Goal: Task Accomplishment & Management: Complete application form

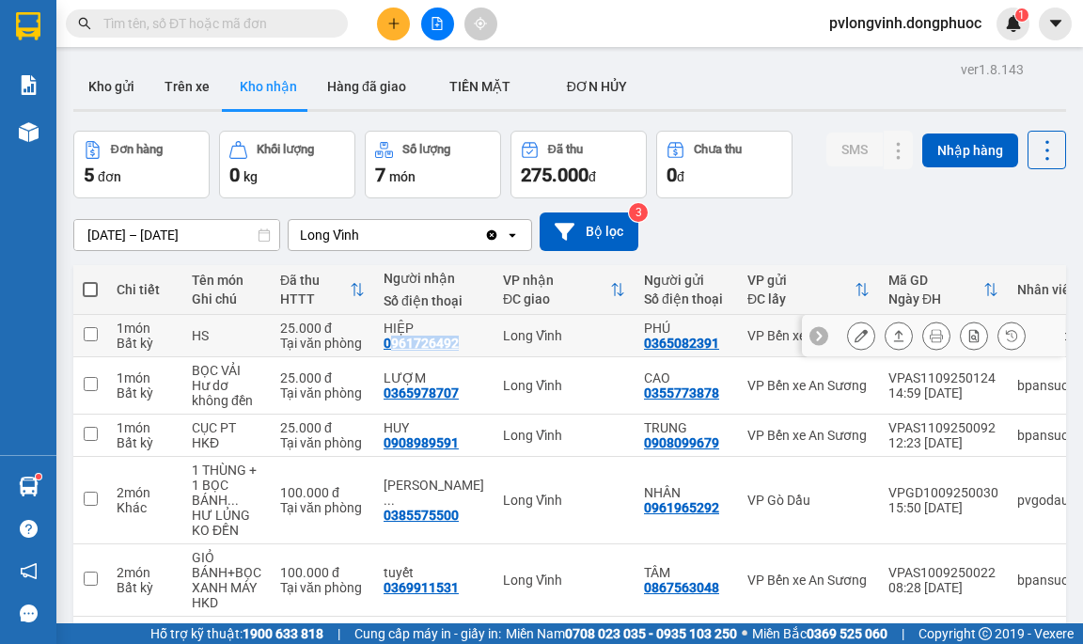
drag, startPoint x: 388, startPoint y: 341, endPoint x: 406, endPoint y: 342, distance: 17.9
click at [448, 342] on div "0961726492" at bounding box center [421, 343] width 75 height 15
drag, startPoint x: 385, startPoint y: 345, endPoint x: 445, endPoint y: 346, distance: 59.2
click at [456, 346] on div "0961726492" at bounding box center [421, 343] width 75 height 15
copy div "0961726492"
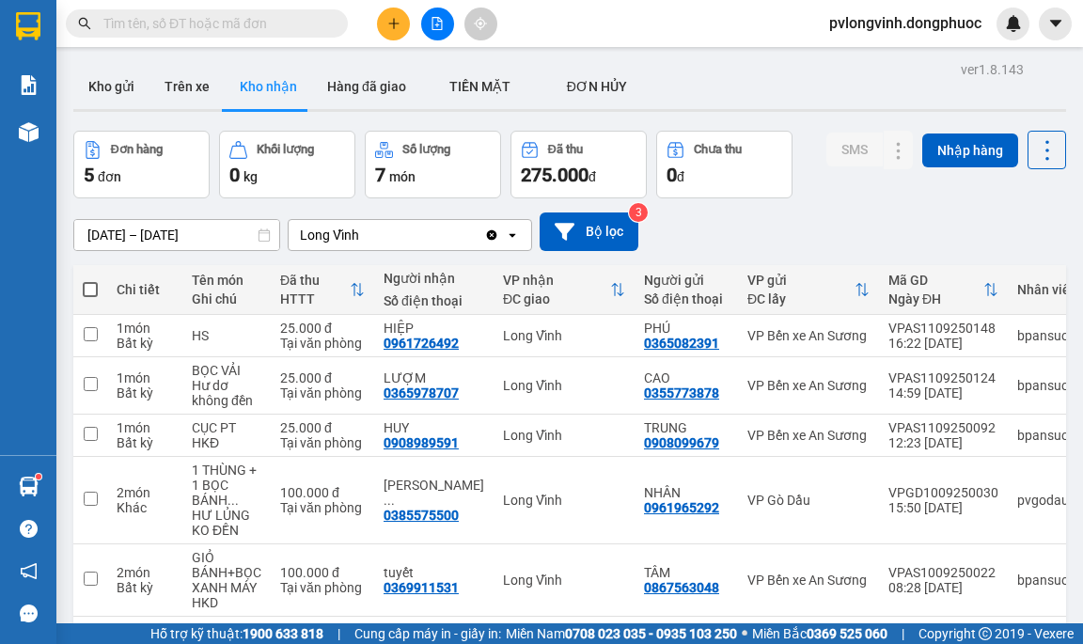
click at [255, 23] on input "text" at bounding box center [214, 23] width 222 height 21
paste input "0961726492"
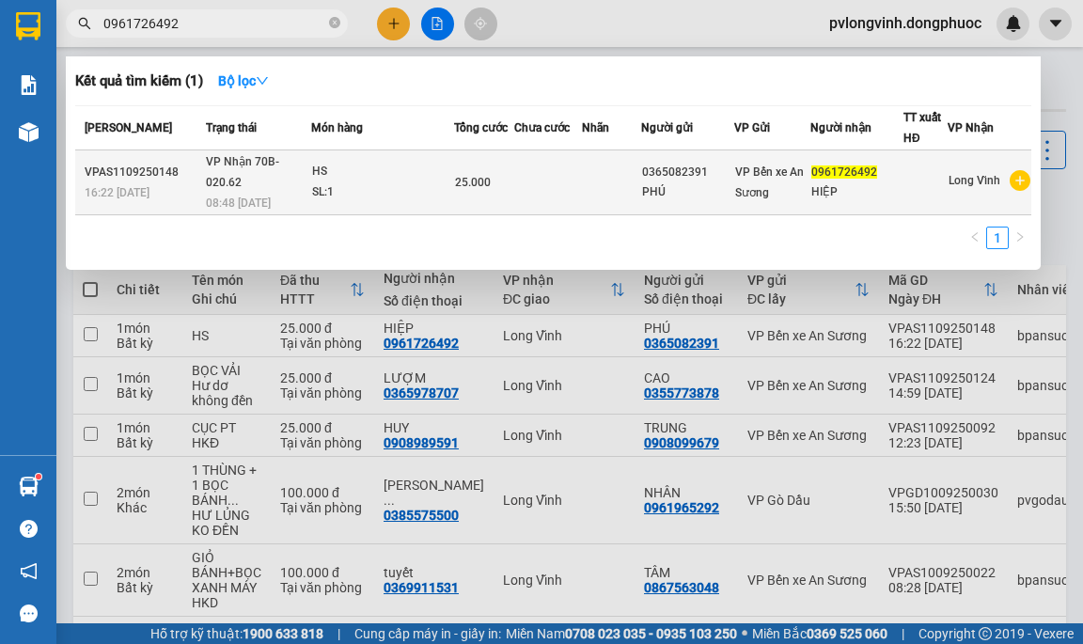
type input "0961726492"
click at [375, 185] on div "SL: 1" at bounding box center [382, 192] width 141 height 21
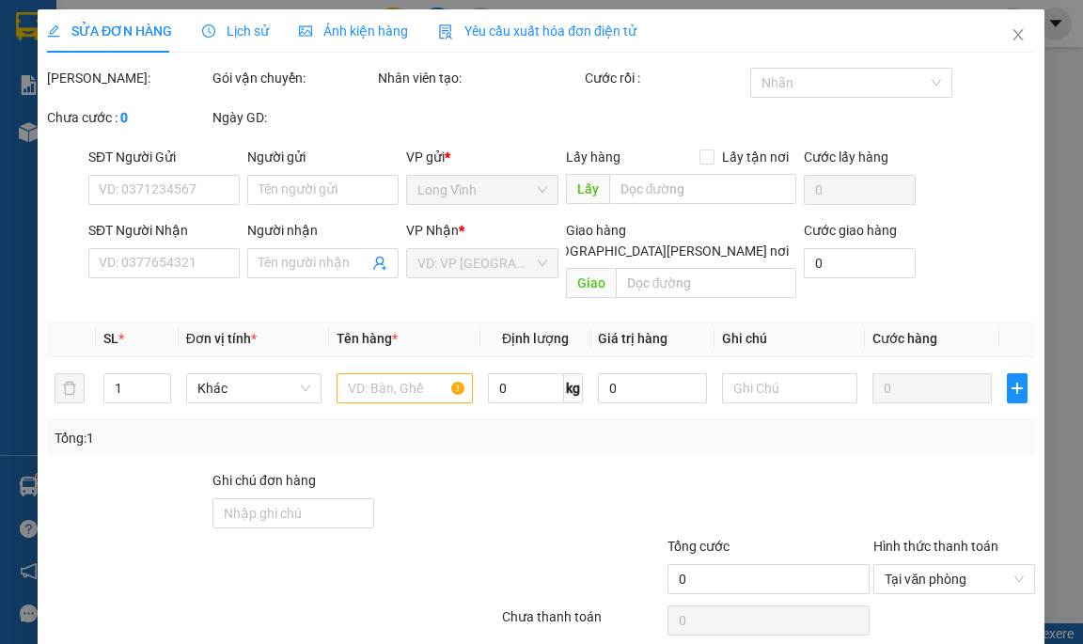
type input "0365082391"
type input "PHÚ"
type input "0961726492"
type input "HIỆP"
type input "25.000"
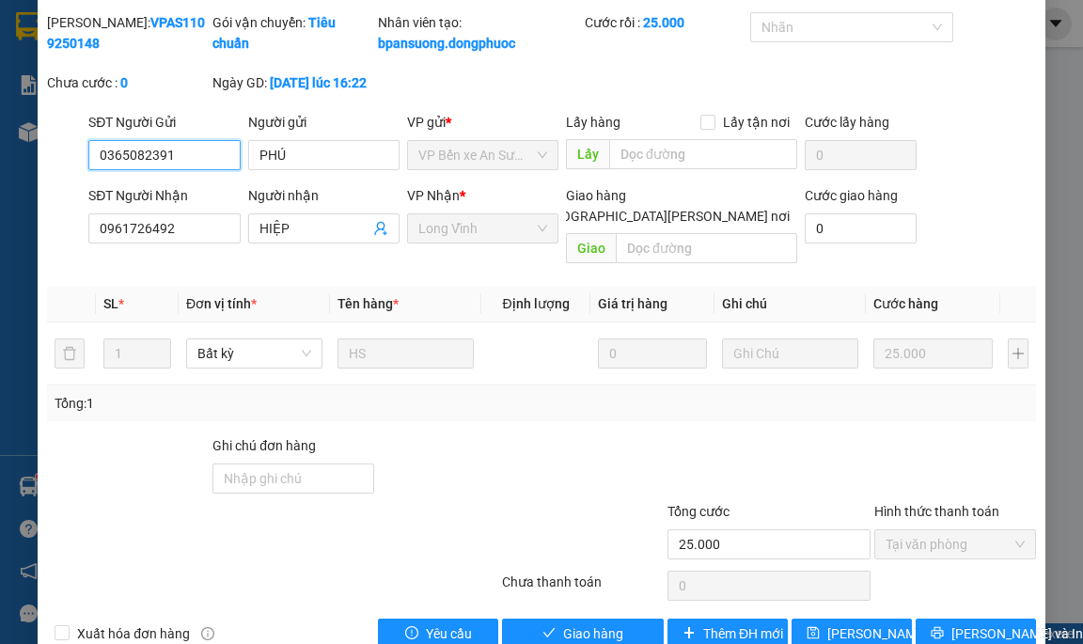
scroll to position [97, 0]
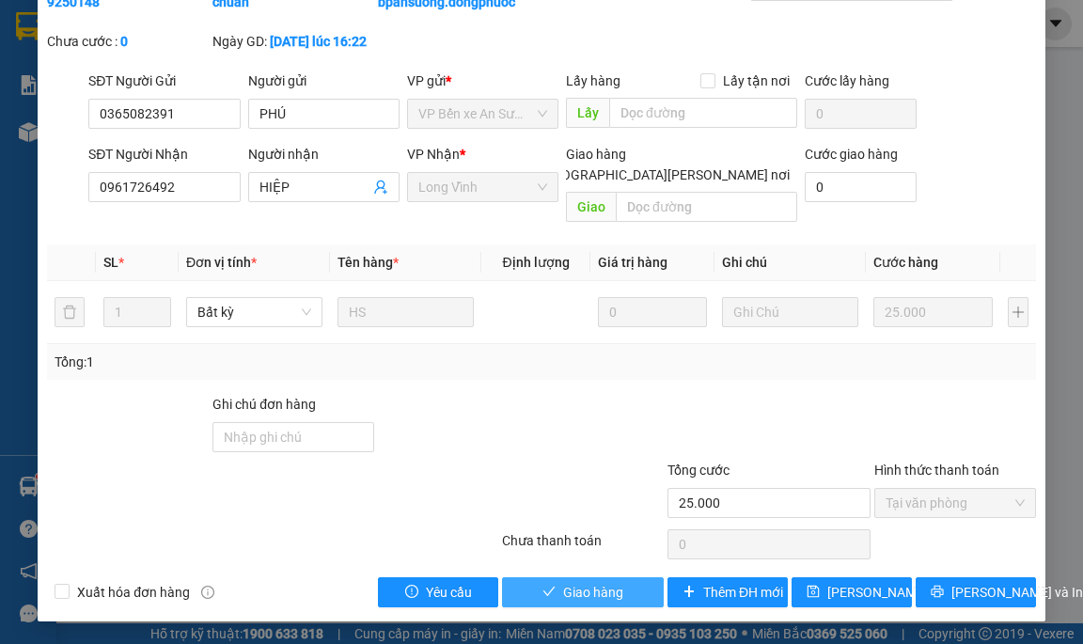
drag, startPoint x: 577, startPoint y: 594, endPoint x: 406, endPoint y: 433, distance: 234.8
click at [574, 590] on span "Giao hàng" at bounding box center [593, 592] width 60 height 21
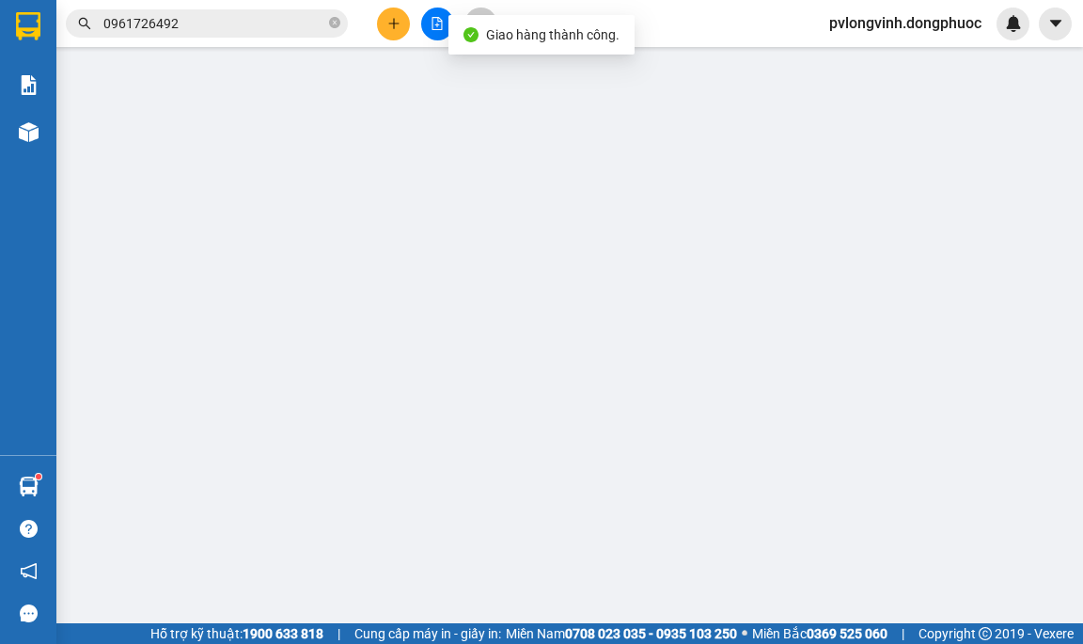
type input "0365082391"
type input "PHÚ"
type input "0961726492"
type input "HIỆP"
type input "25.000"
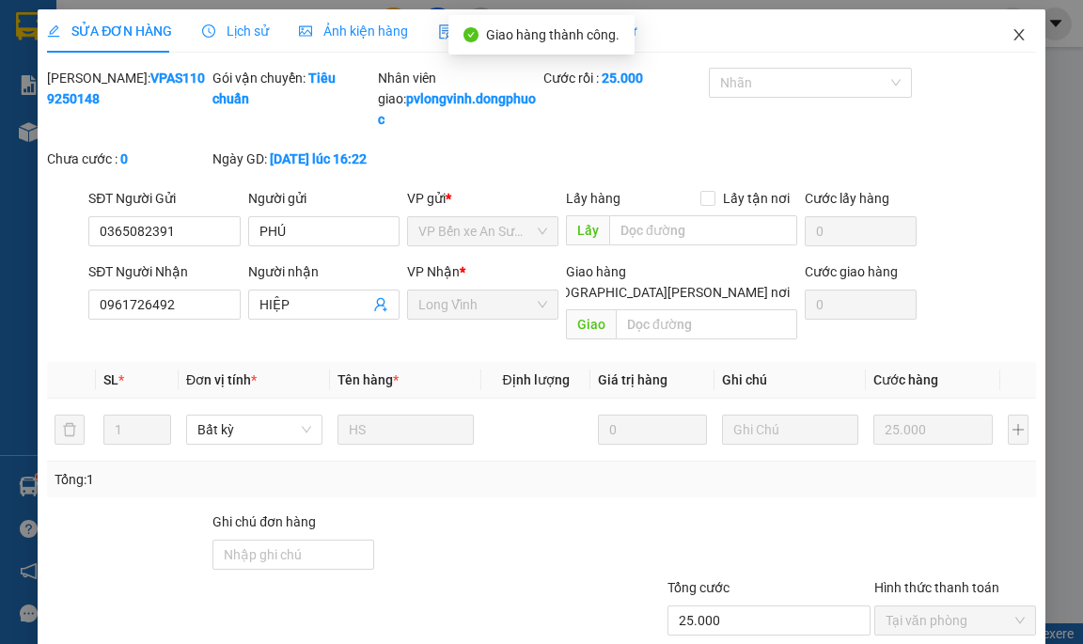
click at [997, 32] on span "Close" at bounding box center [1019, 35] width 53 height 53
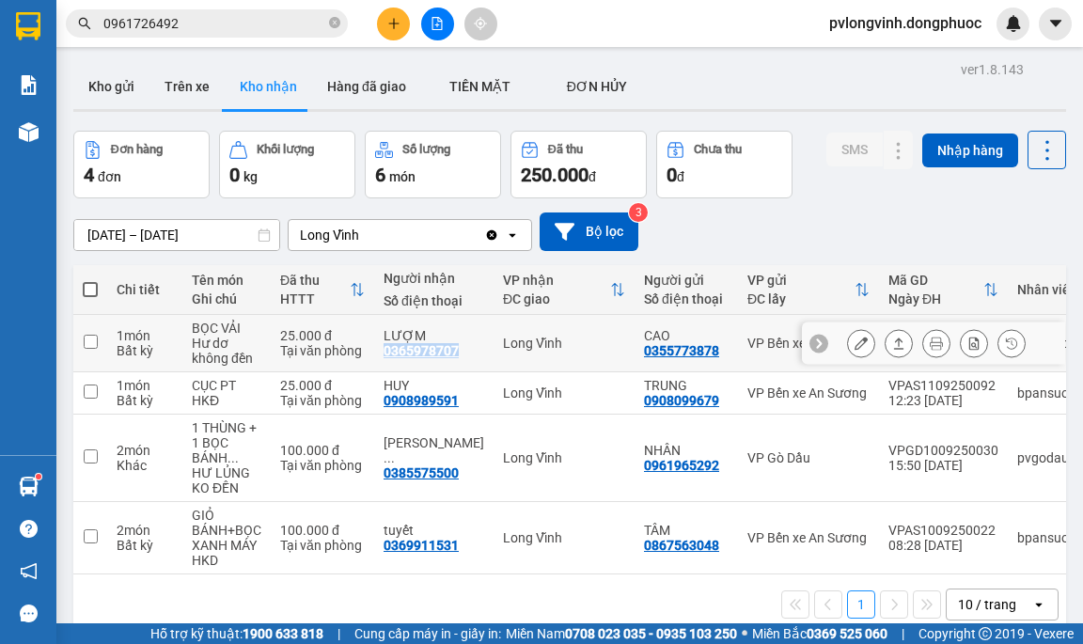
drag, startPoint x: 384, startPoint y: 351, endPoint x: 447, endPoint y: 349, distance: 63.0
click at [454, 349] on div "0365978707" at bounding box center [421, 350] width 75 height 15
copy div "0365978707"
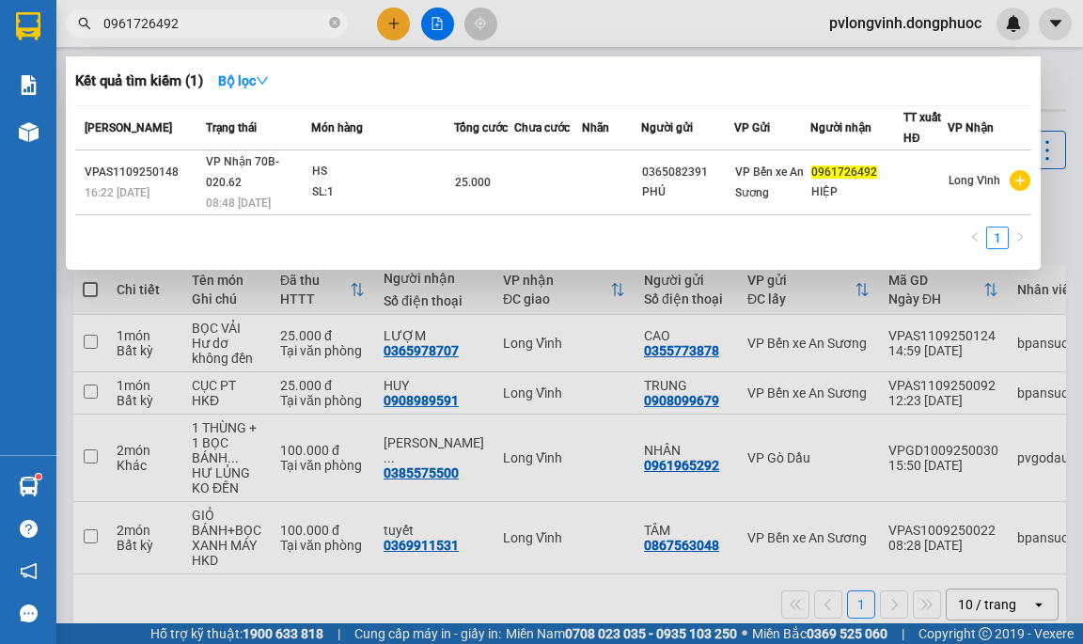
click at [176, 28] on input "0961726492" at bounding box center [214, 23] width 222 height 21
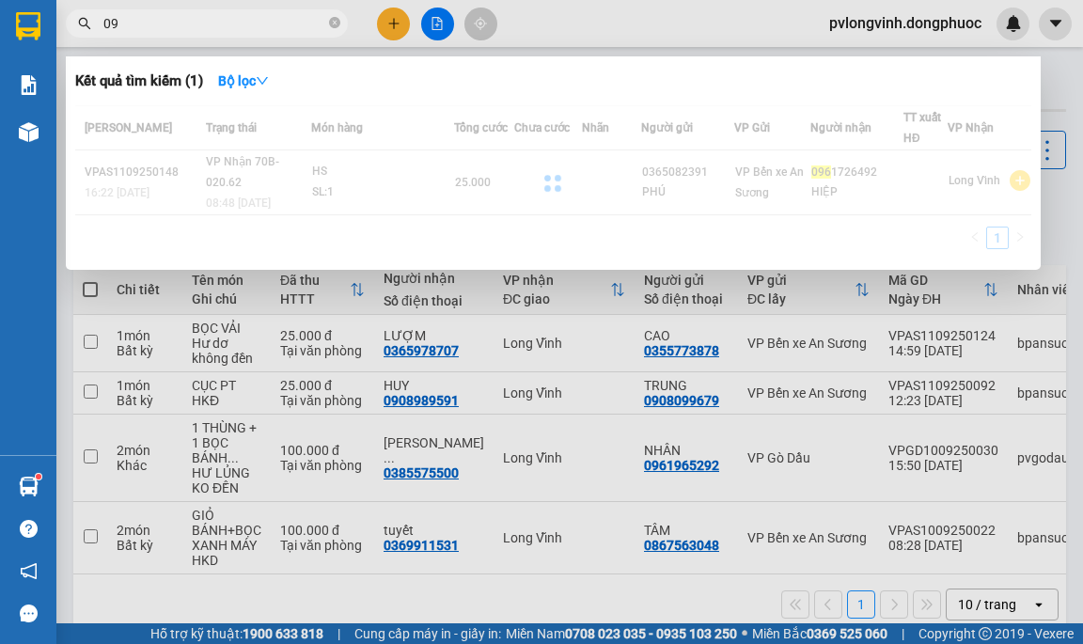
type input "0"
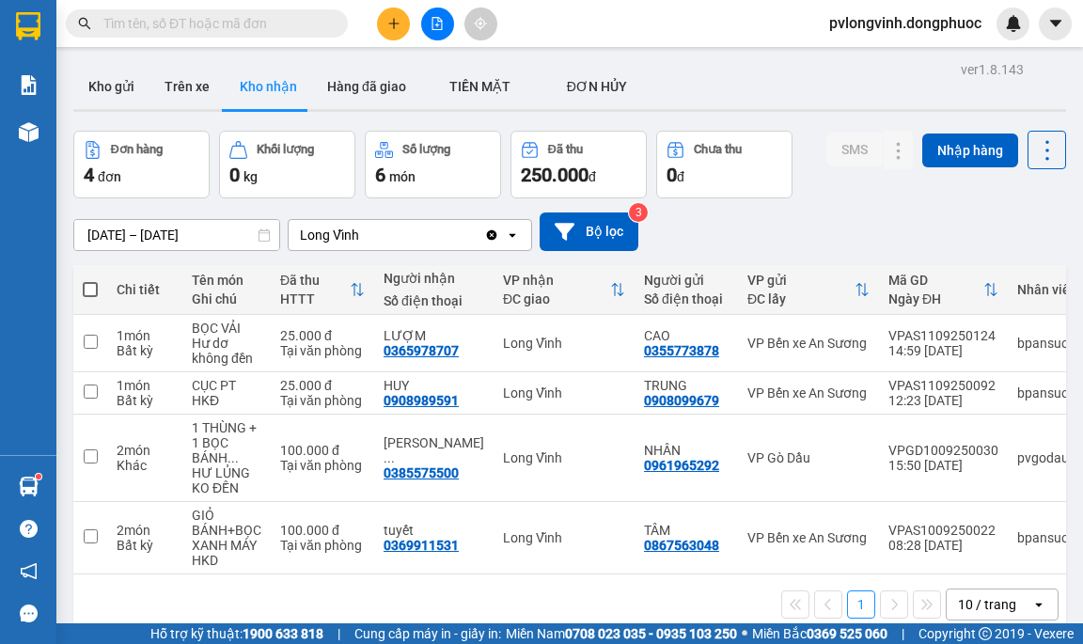
paste input "0365978707"
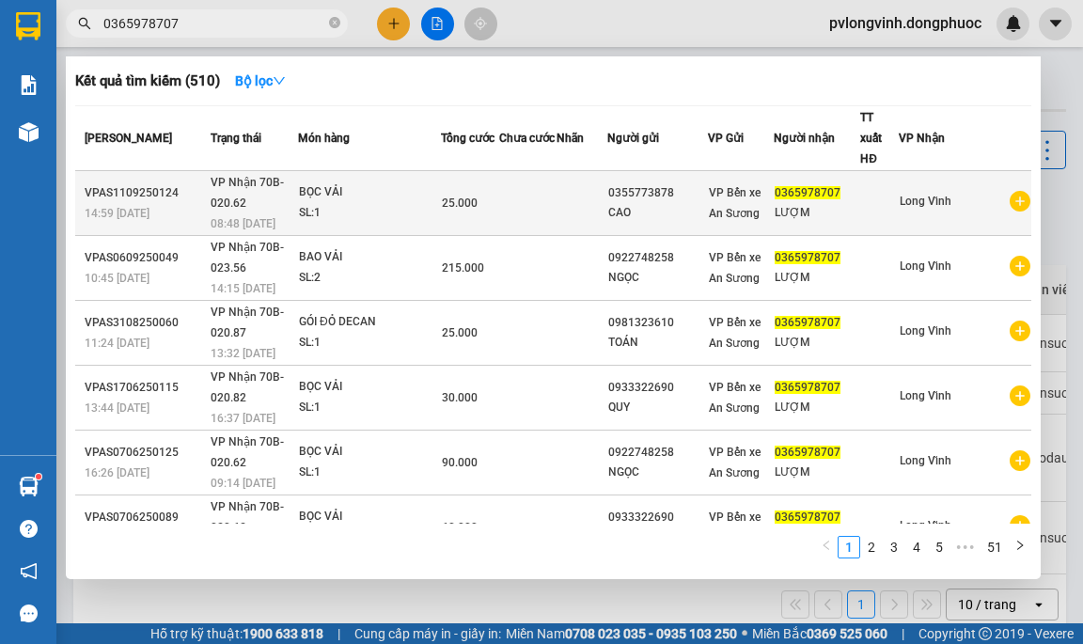
type input "0365978707"
click at [353, 182] on div "BỌC VẢI" at bounding box center [369, 192] width 141 height 21
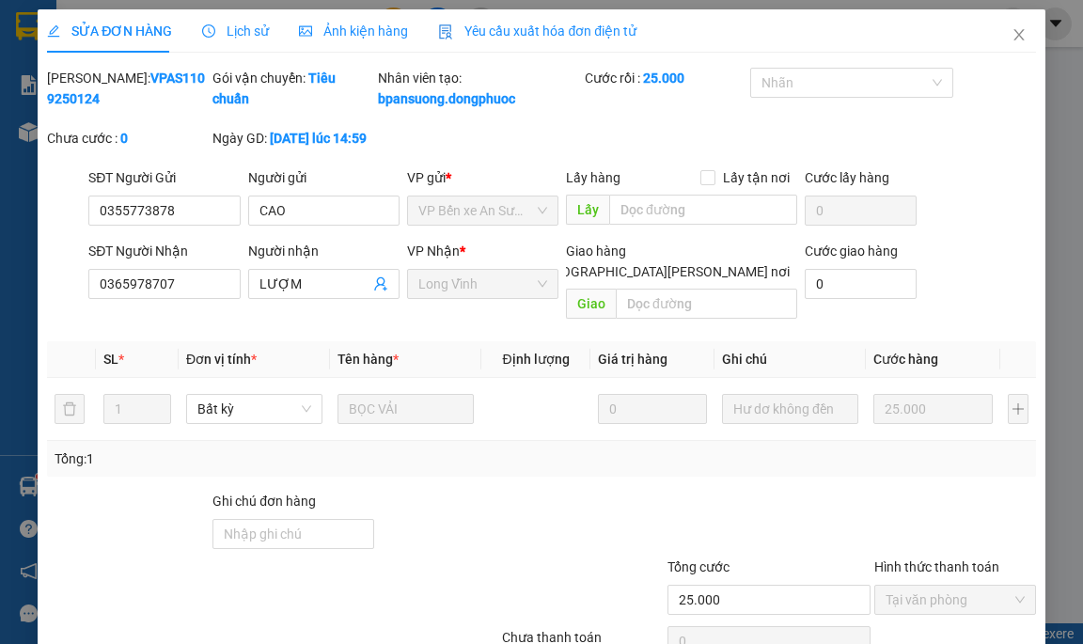
type input "0355773878"
type input "CAO"
type input "0365978707"
type input "LƯỢM"
type input "25.000"
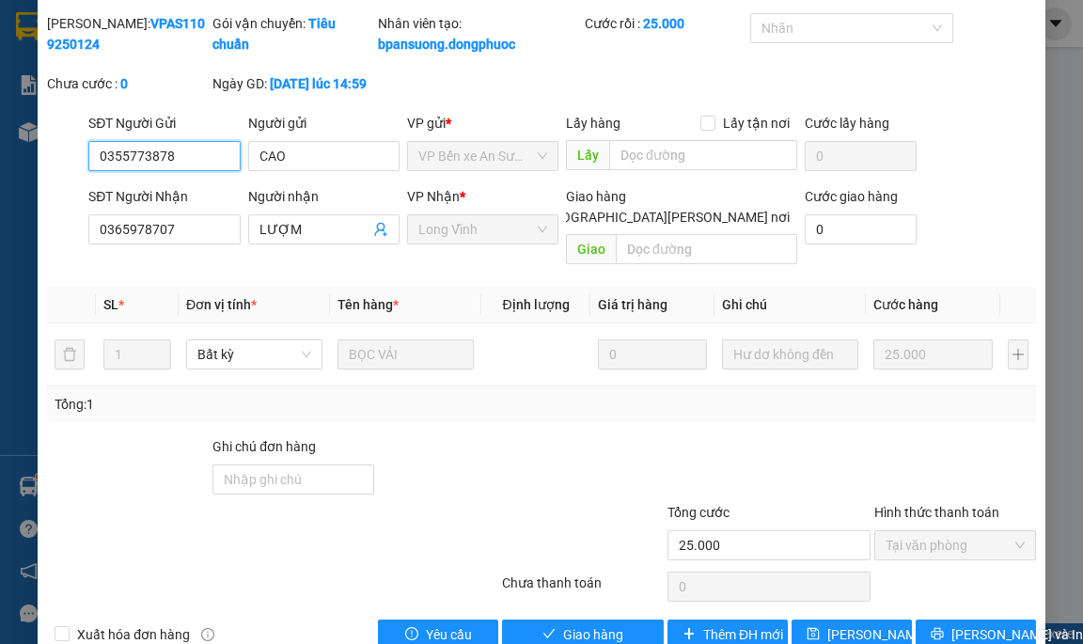
scroll to position [97, 0]
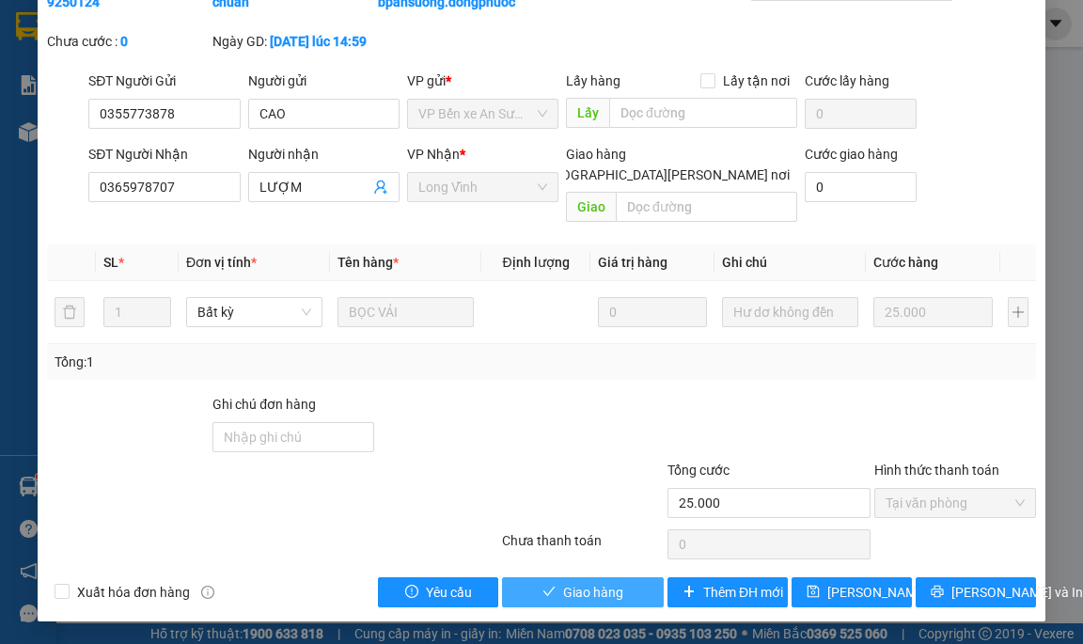
click at [575, 583] on span "Giao hàng" at bounding box center [593, 592] width 60 height 21
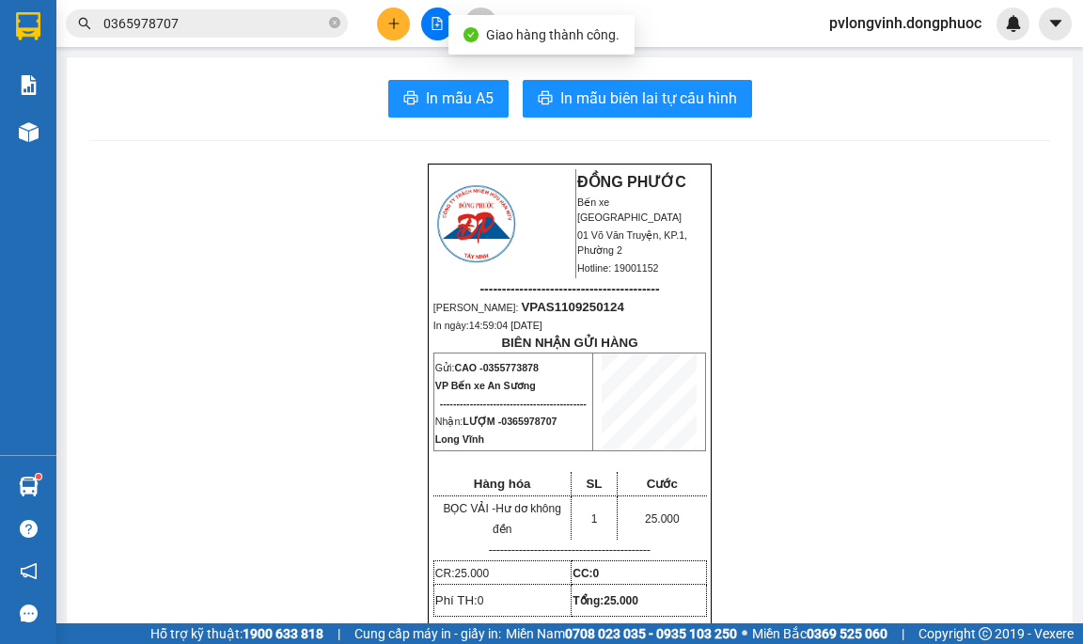
drag, startPoint x: 338, startPoint y: 134, endPoint x: 323, endPoint y: 93, distance: 42.8
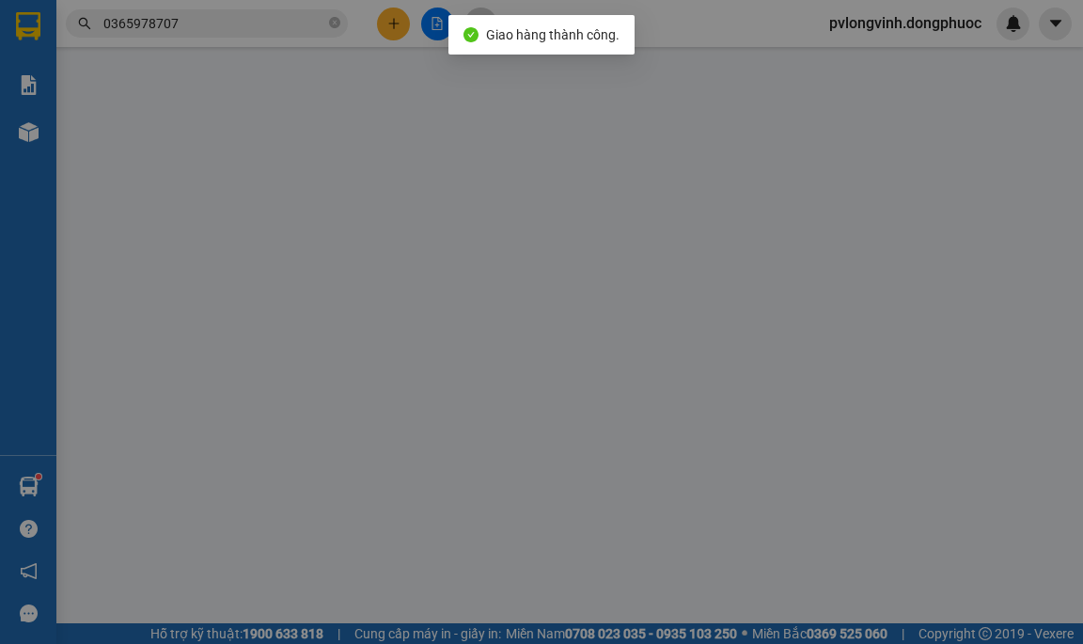
type input "0355773878"
type input "CAO"
type input "0365978707"
type input "LƯỢM"
type input "25.000"
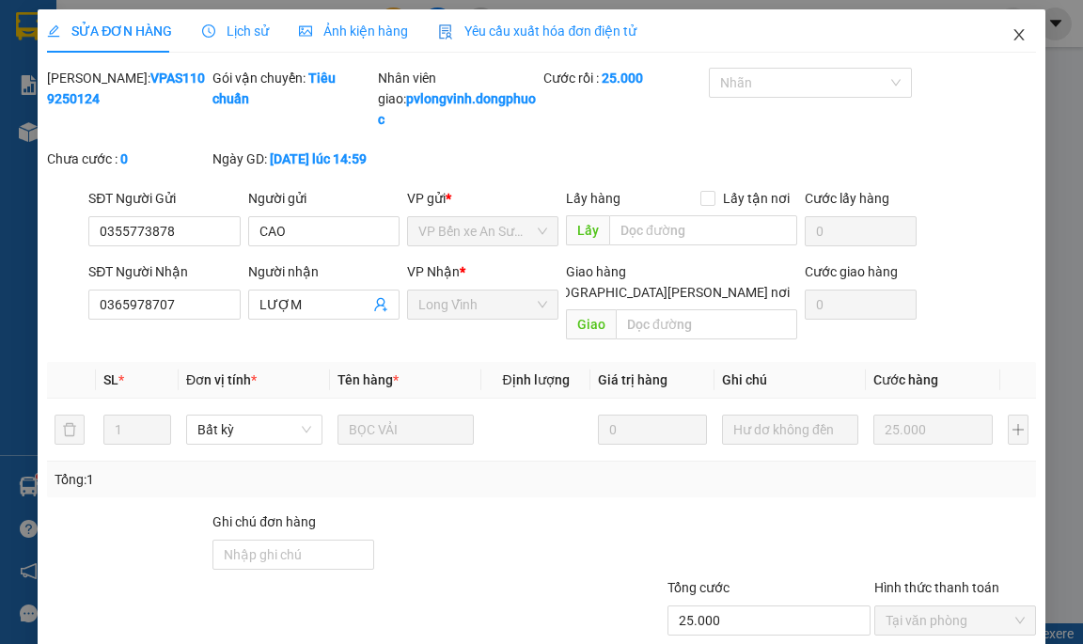
click at [1009, 24] on span "Close" at bounding box center [1019, 35] width 53 height 53
